Goal: Information Seeking & Learning: Learn about a topic

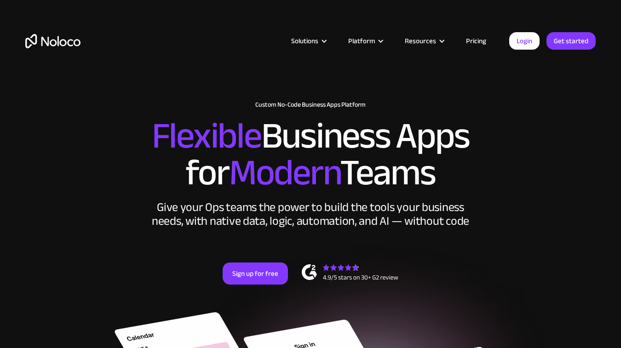
click at [477, 41] on link "Pricing" at bounding box center [475, 41] width 43 height 12
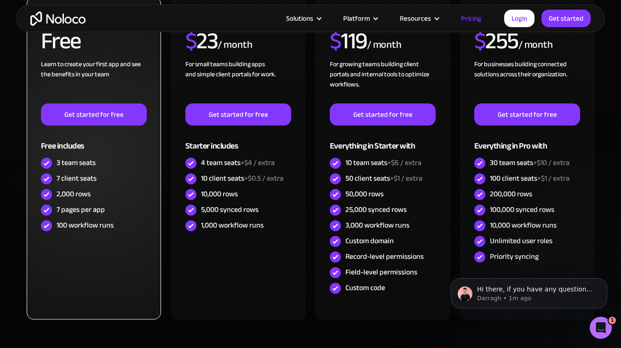
scroll to position [368, 0]
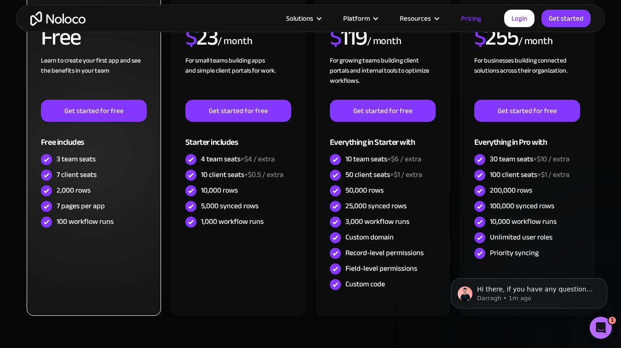
click at [77, 174] on div "7 client seats" at bounding box center [77, 175] width 40 height 10
click at [113, 183] on div "2,000 rows" at bounding box center [94, 191] width 106 height 16
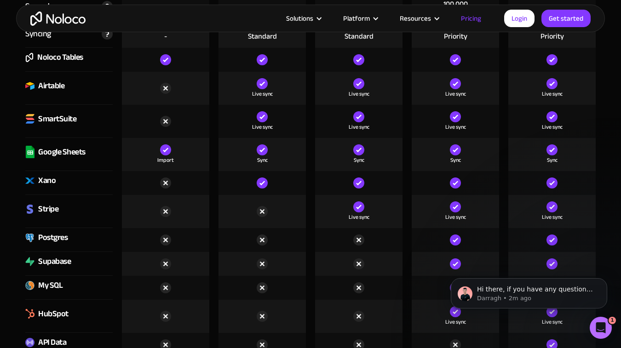
scroll to position [1425, 0]
